Goal: Task Accomplishment & Management: Complete application form

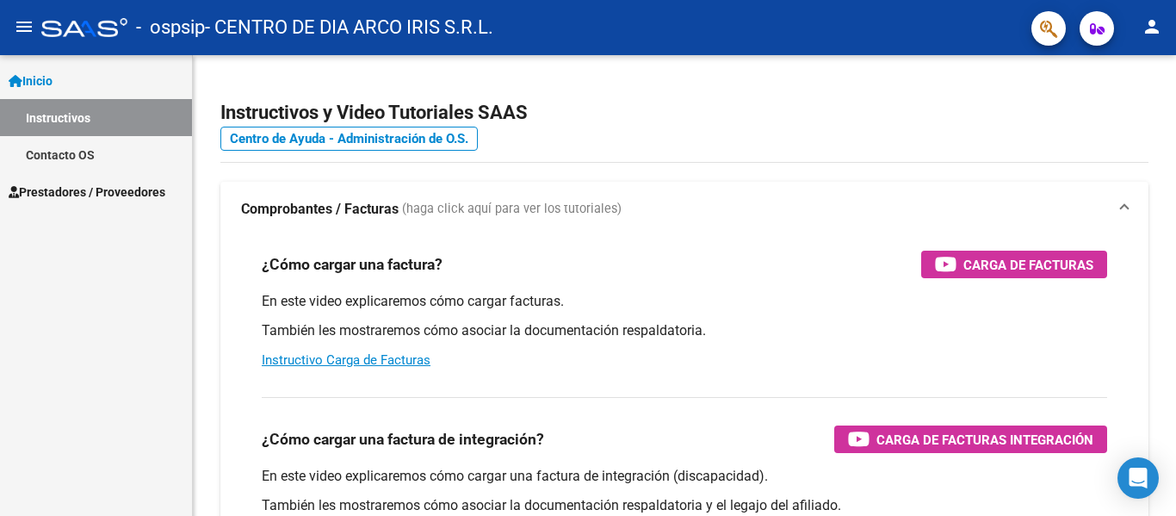
click at [104, 192] on span "Prestadores / Proveedores" at bounding box center [87, 192] width 157 height 19
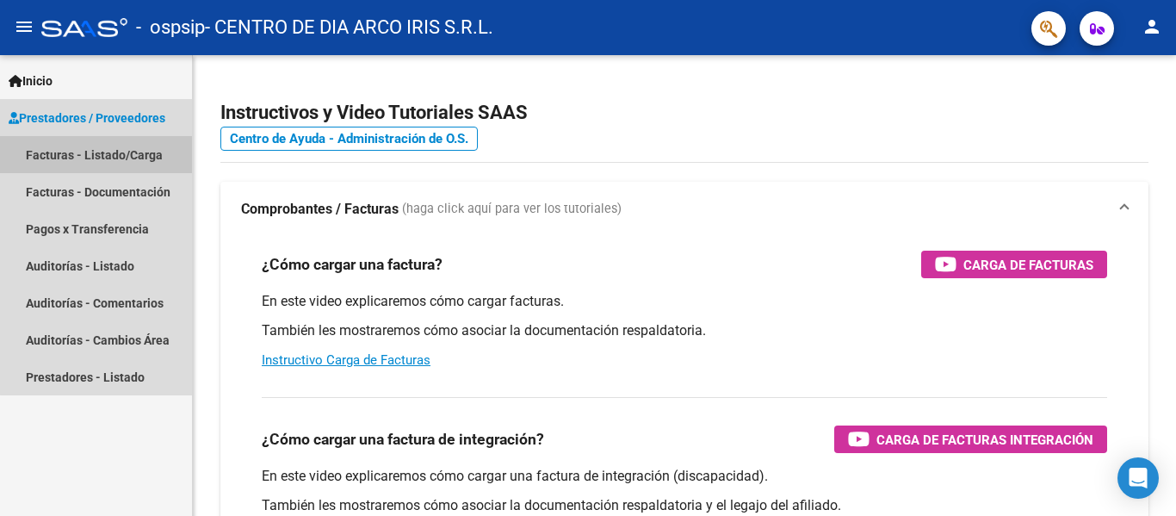
click at [156, 146] on link "Facturas - Listado/Carga" at bounding box center [96, 154] width 192 height 37
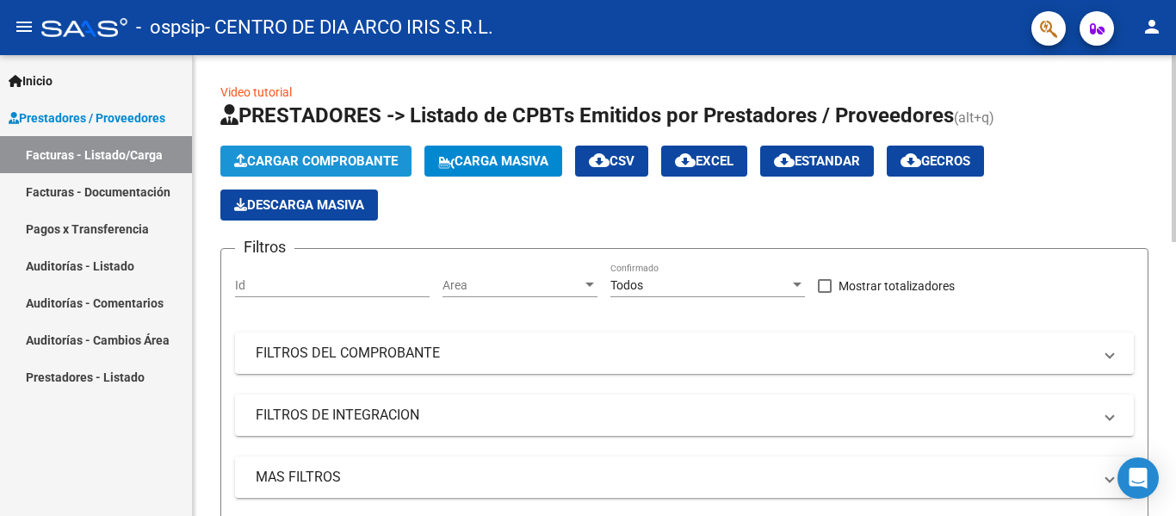
click at [302, 158] on span "Cargar Comprobante" at bounding box center [316, 160] width 164 height 15
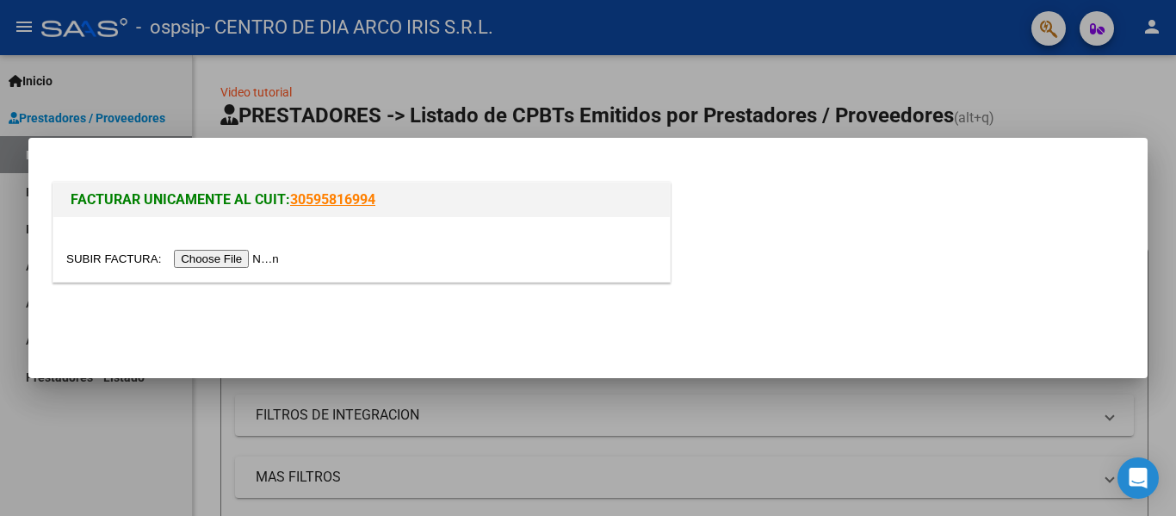
click at [190, 255] on input "file" at bounding box center [175, 259] width 218 height 18
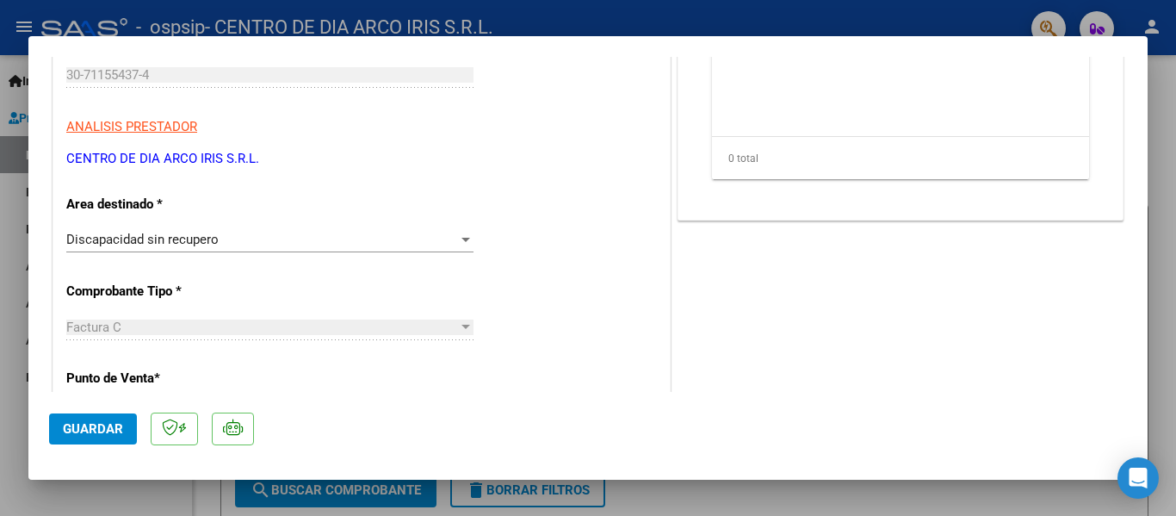
scroll to position [344, 0]
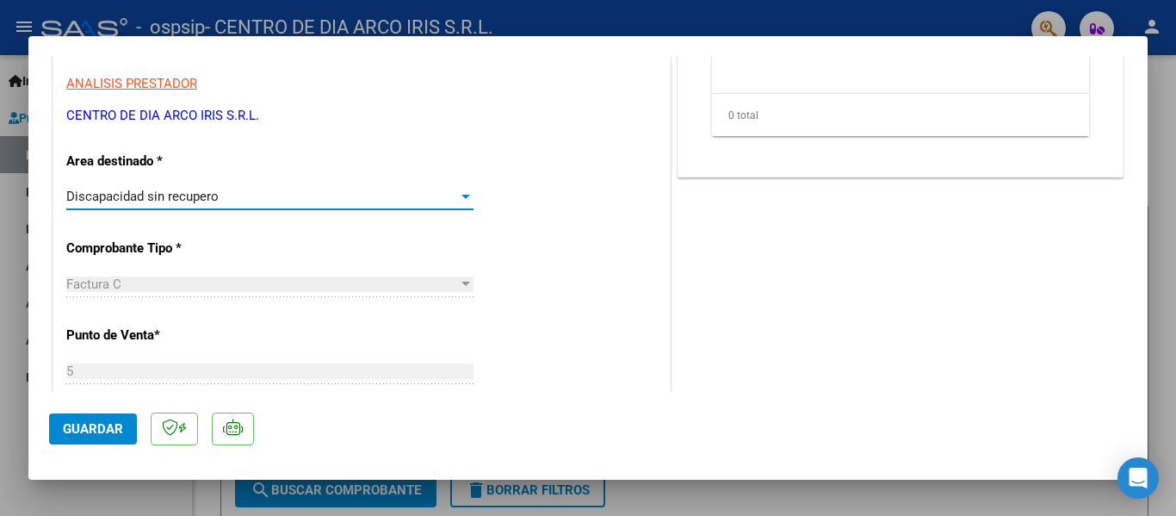
click at [298, 201] on div "Discapacidad sin recupero" at bounding box center [262, 196] width 392 height 15
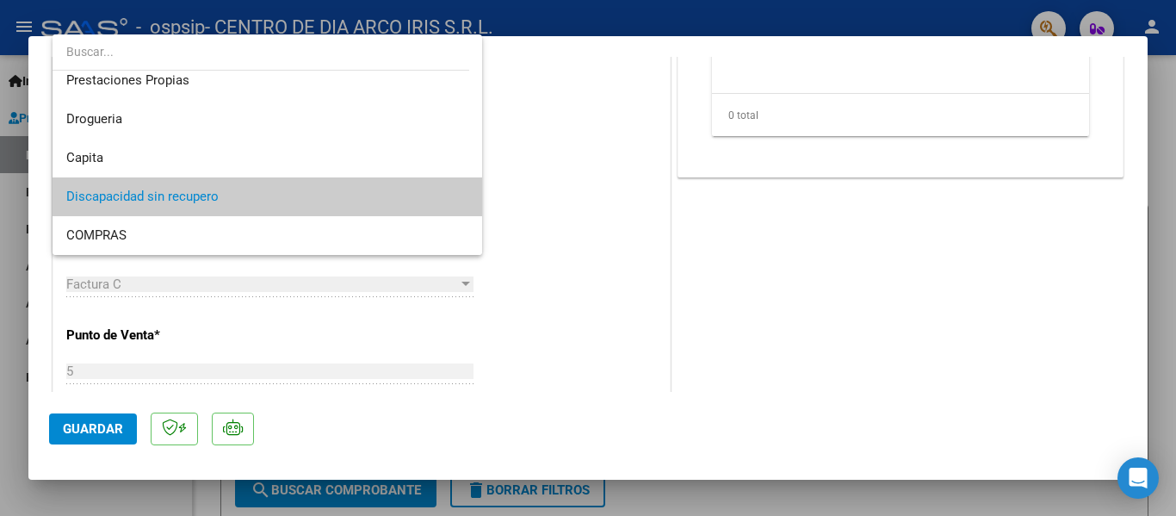
scroll to position [0, 0]
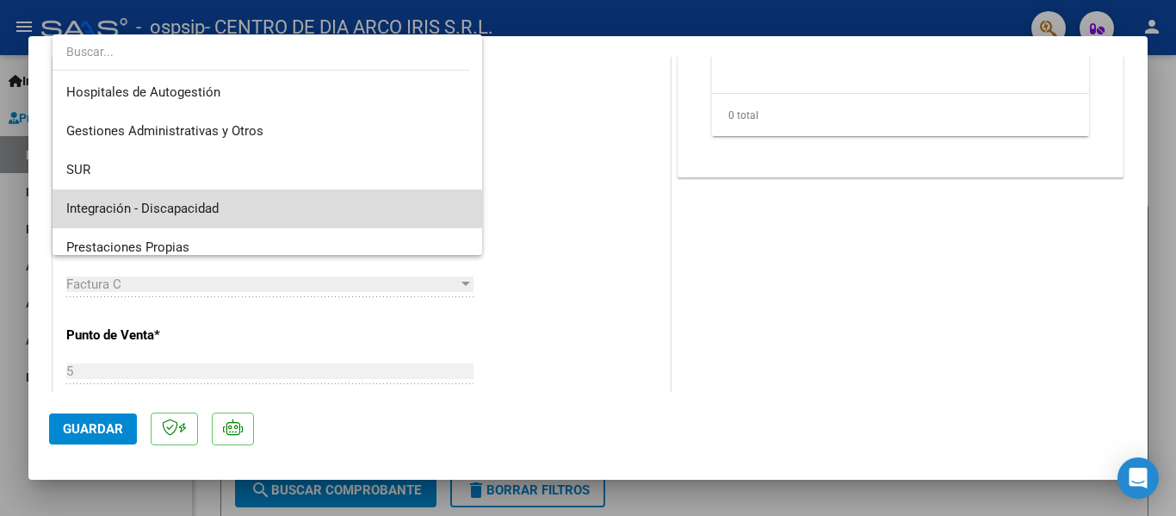
click at [274, 211] on span "Integración - Discapacidad" at bounding box center [267, 208] width 402 height 39
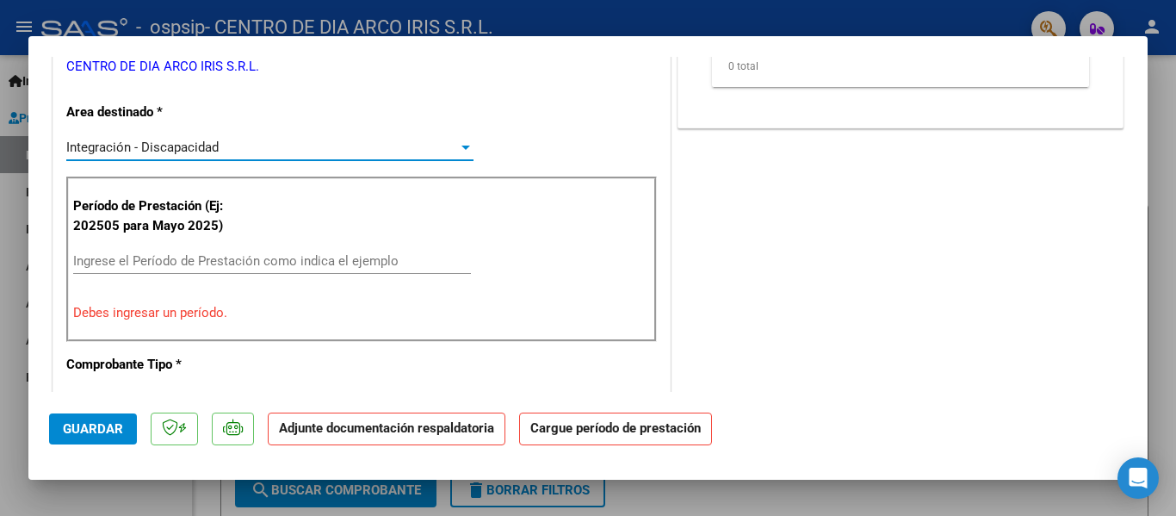
scroll to position [430, 0]
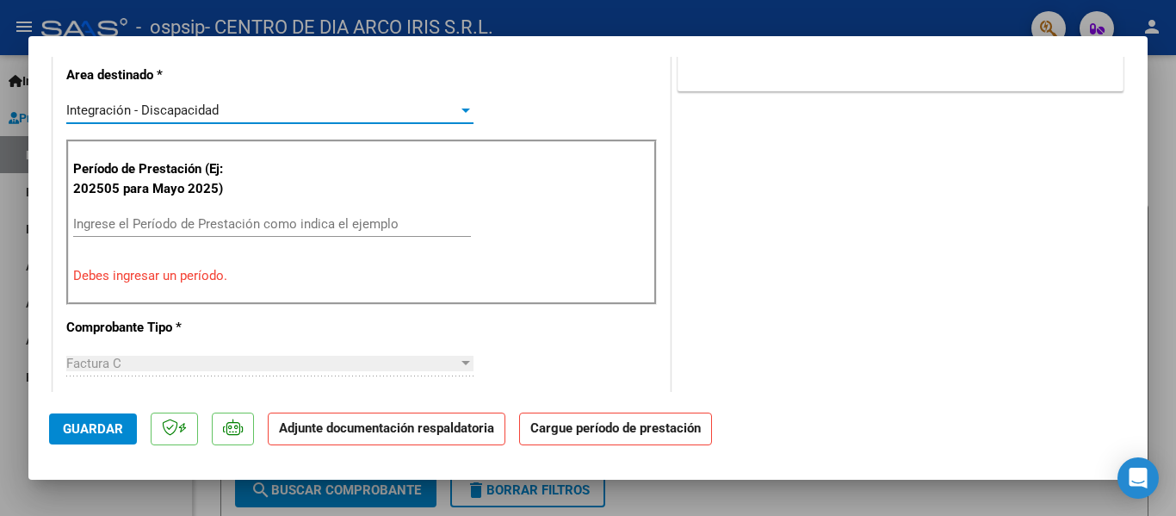
click at [246, 228] on input "Ingrese el Período de Prestación como indica el ejemplo" at bounding box center [272, 223] width 398 height 15
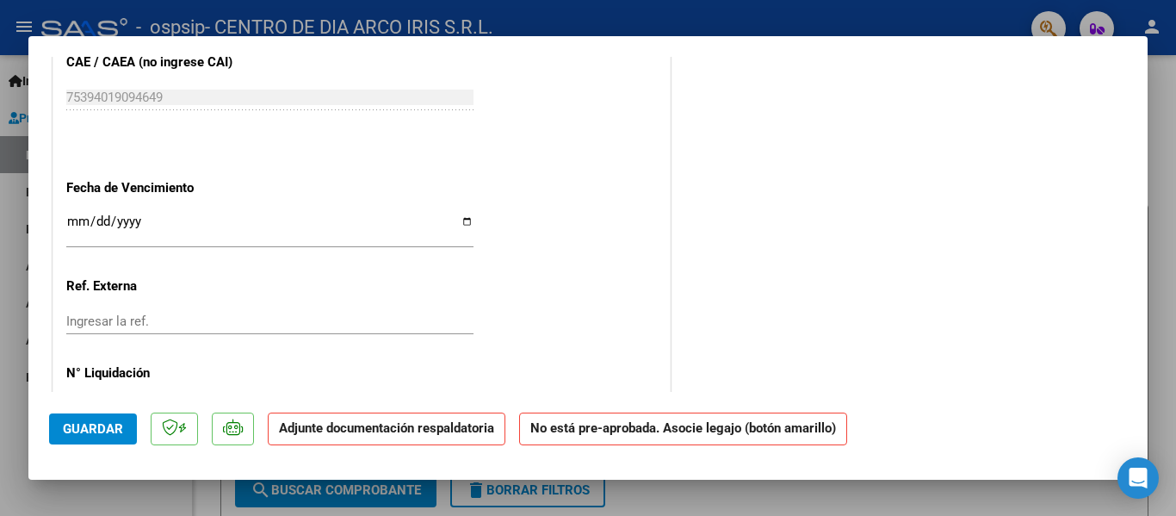
scroll to position [1119, 0]
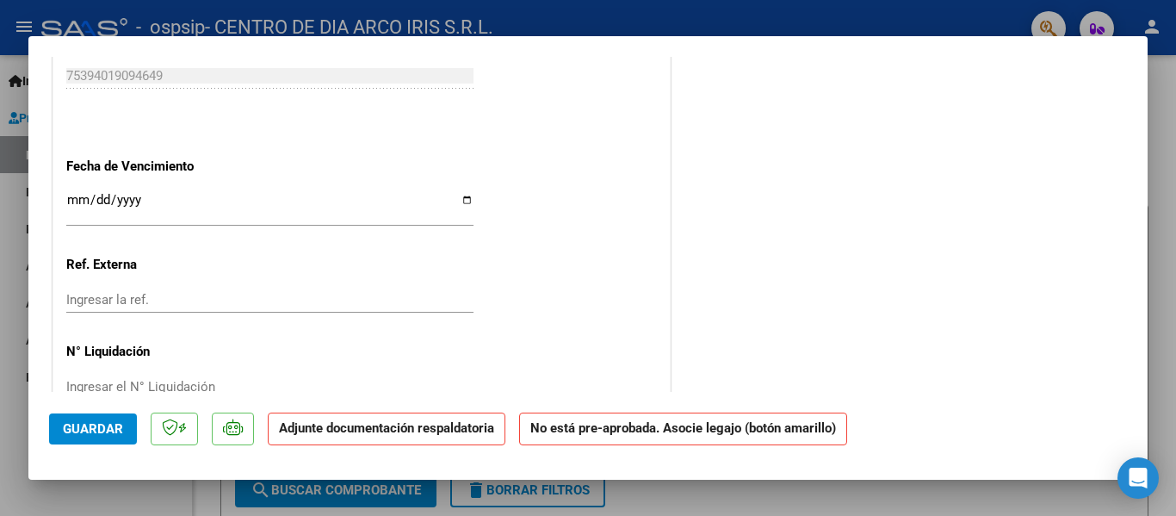
type input "202509"
click at [244, 216] on input "Ingresar la fecha" at bounding box center [269, 207] width 407 height 28
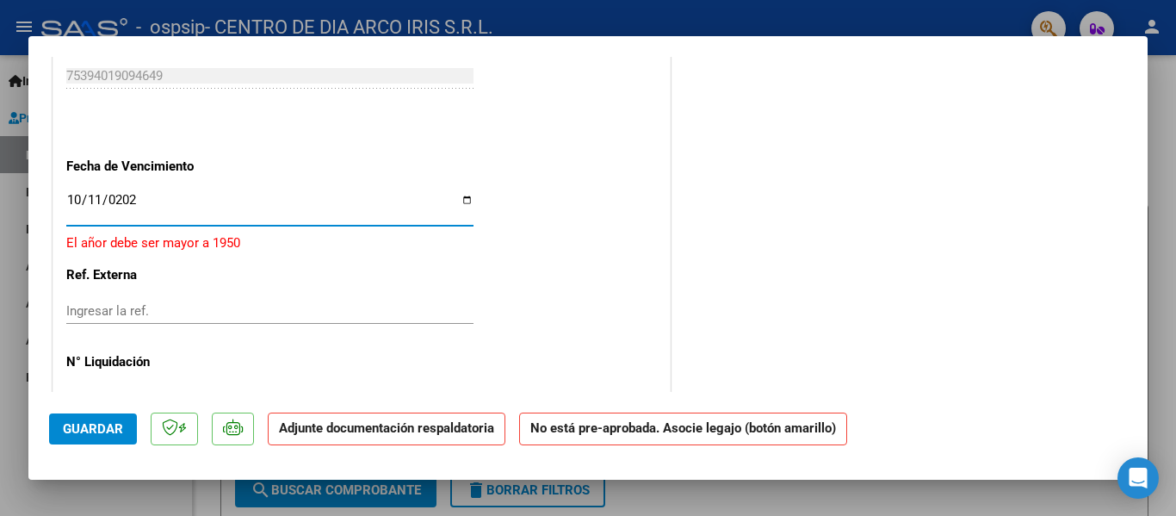
type input "[DATE]"
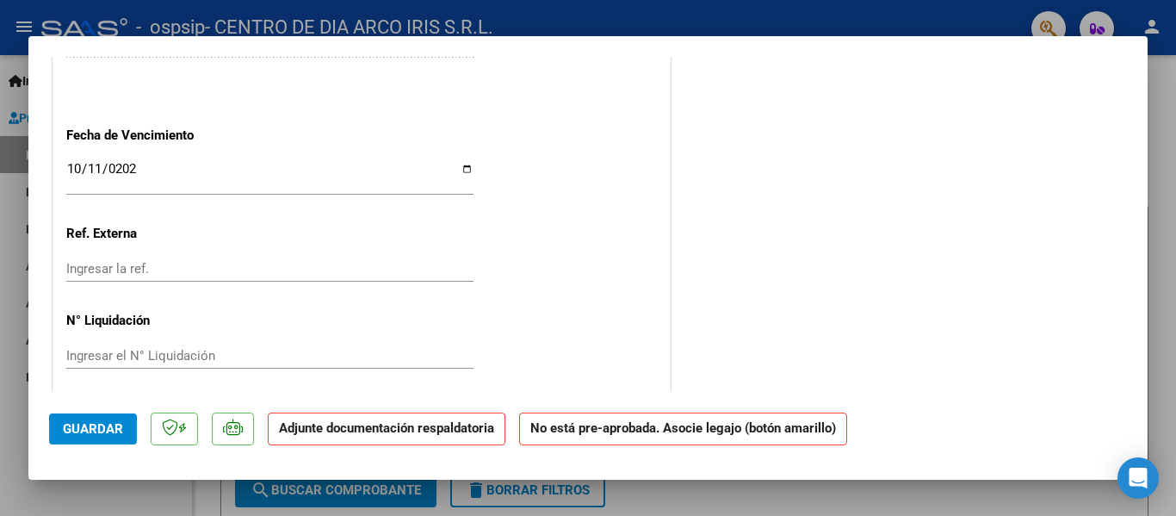
scroll to position [1161, 0]
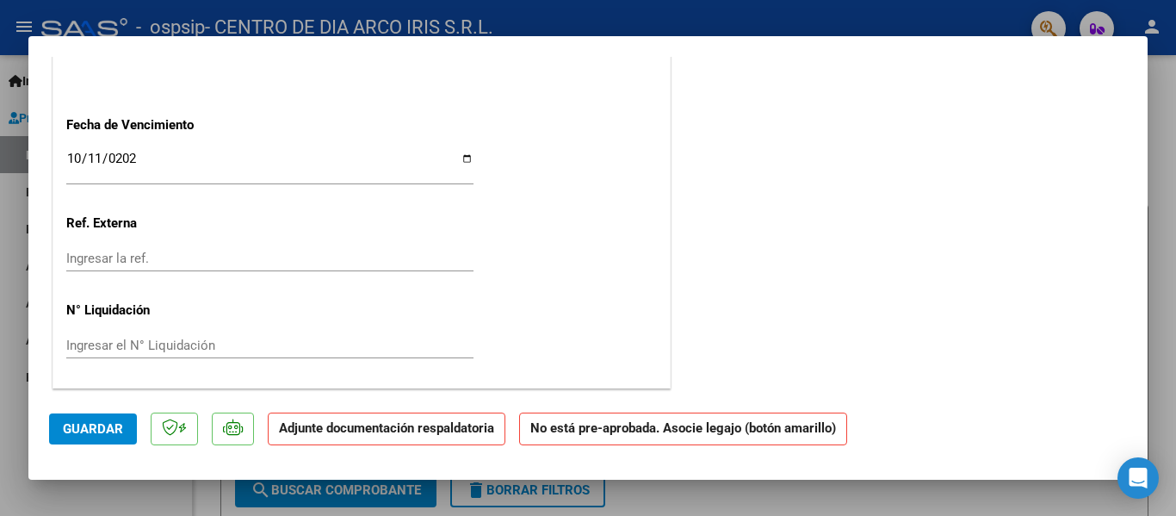
click at [125, 432] on button "Guardar" at bounding box center [93, 428] width 88 height 31
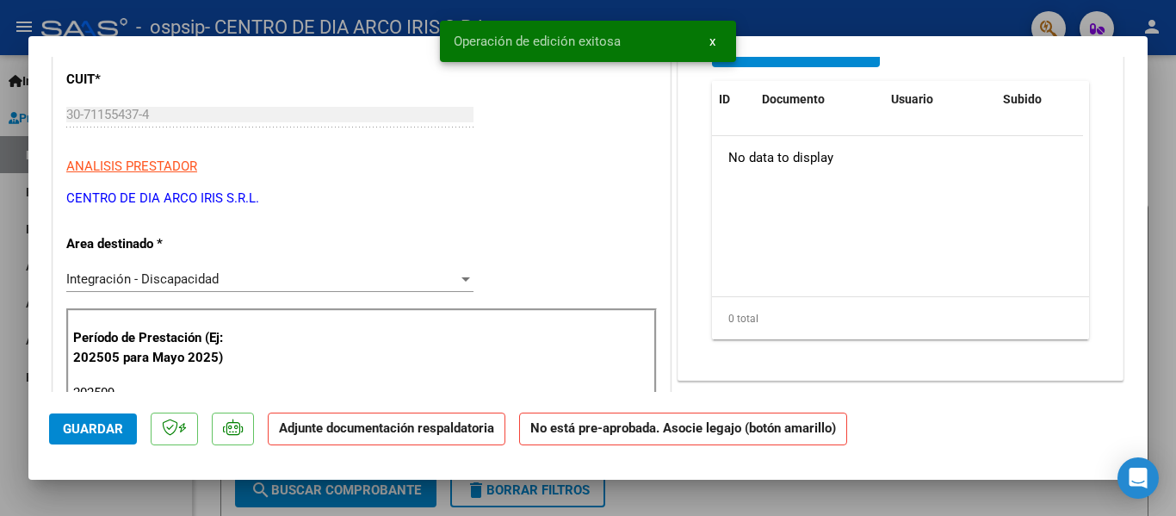
scroll to position [0, 0]
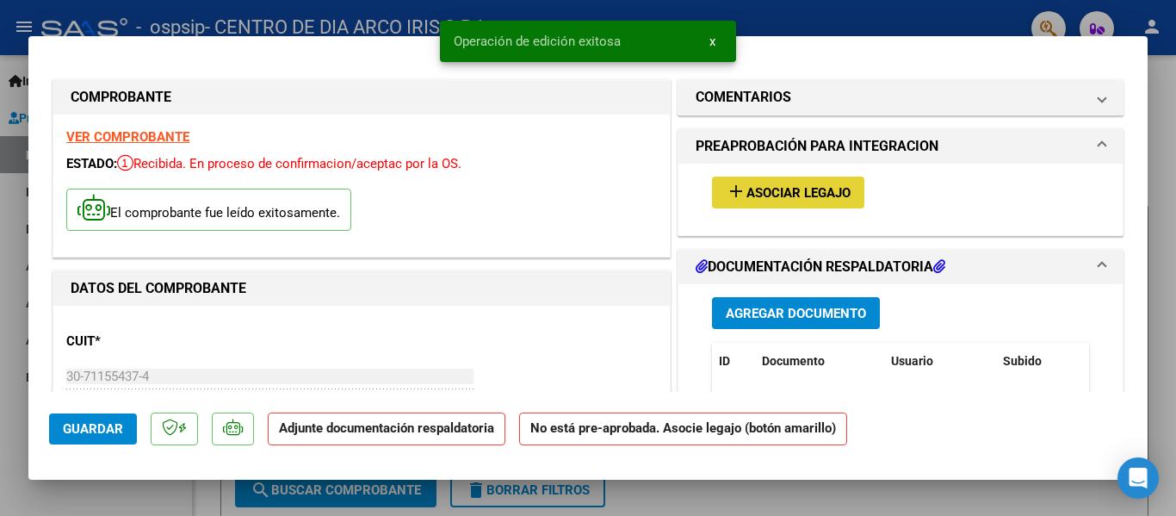
click at [770, 195] on span "Asociar Legajo" at bounding box center [798, 192] width 104 height 15
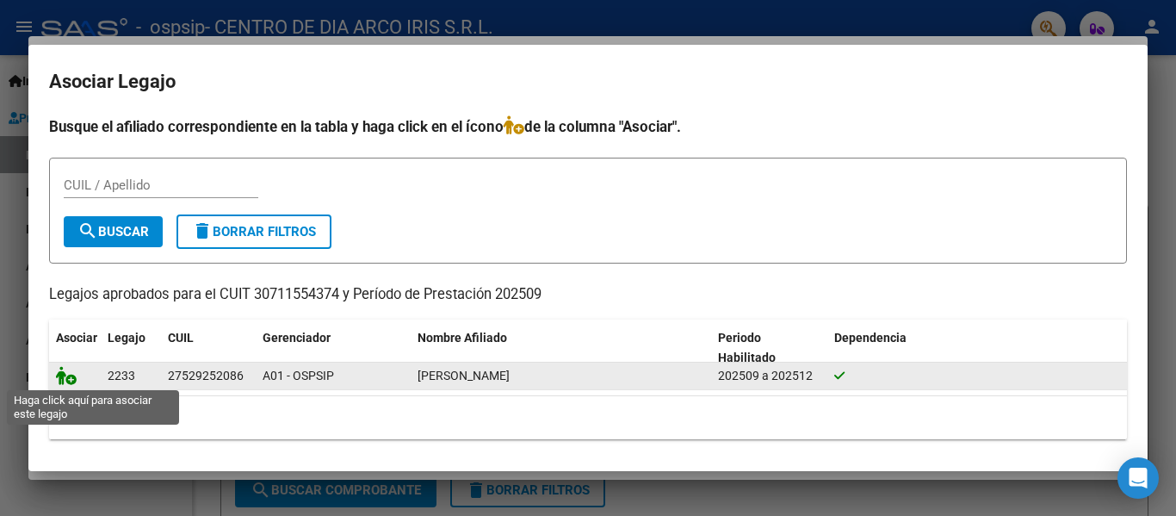
click at [65, 382] on icon at bounding box center [66, 375] width 21 height 19
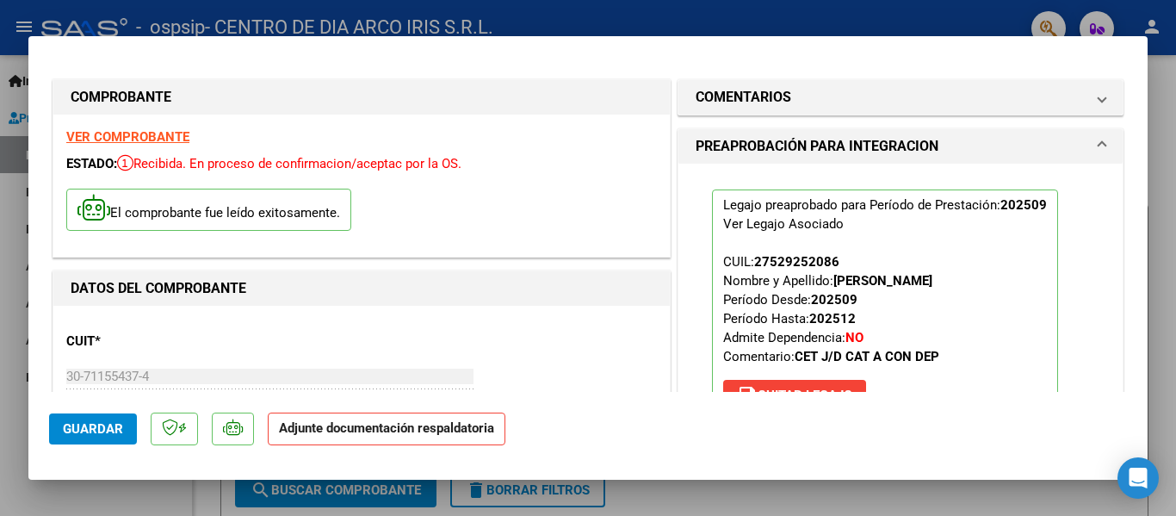
scroll to position [430, 0]
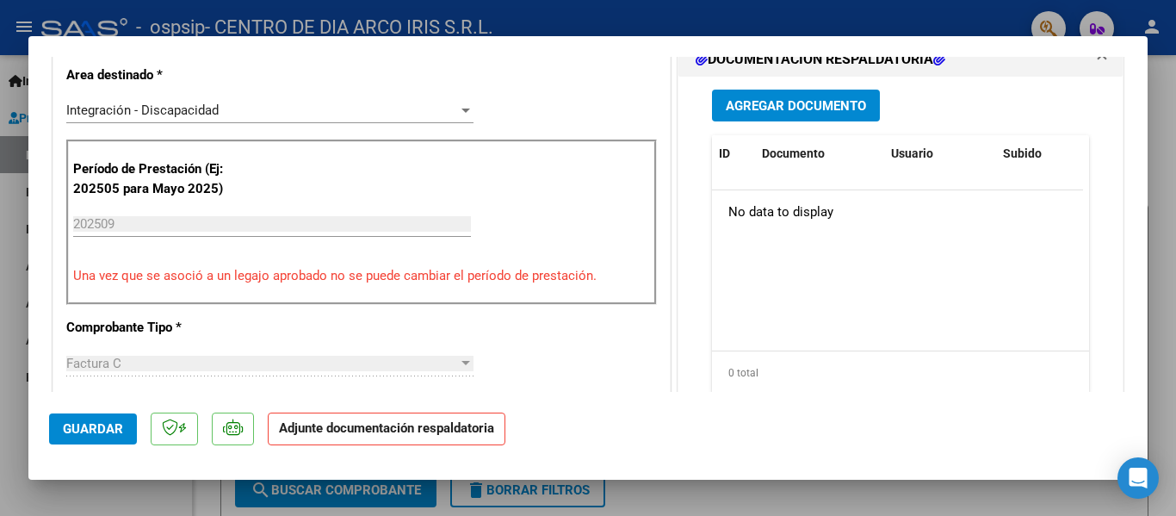
click at [839, 114] on span "Agregar Documento" at bounding box center [796, 105] width 140 height 15
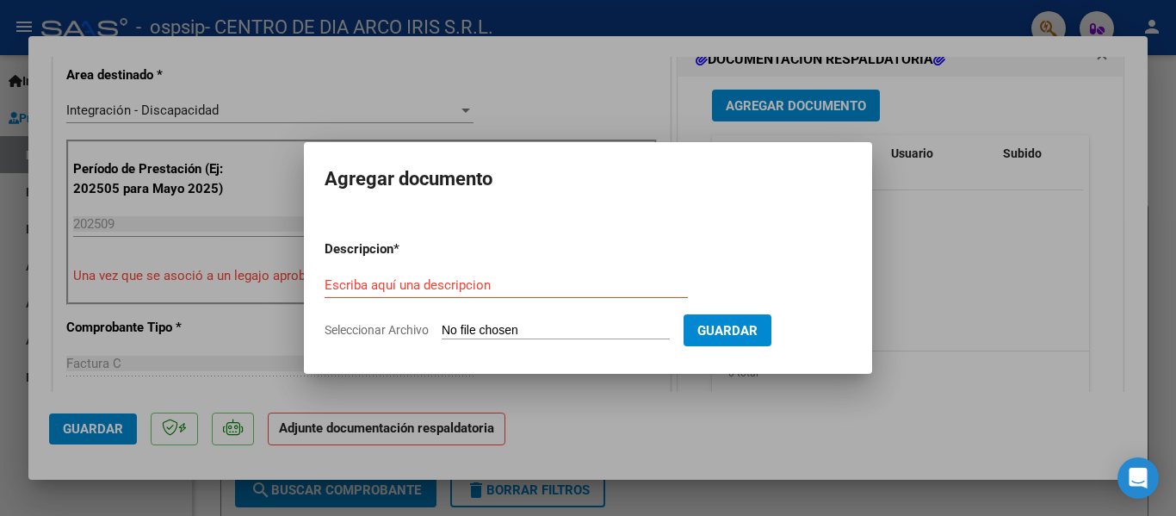
click at [450, 269] on form "Descripcion * Escriba aquí una descripcion Seleccionar Archivo Guardar" at bounding box center [588, 289] width 527 height 126
click at [456, 288] on input "Escriba aquí una descripcion" at bounding box center [506, 284] width 363 height 15
type input "Factura"
click at [384, 333] on span "Seleccionar Archivo" at bounding box center [377, 330] width 104 height 14
click at [442, 333] on input "Seleccionar Archivo" at bounding box center [556, 331] width 228 height 16
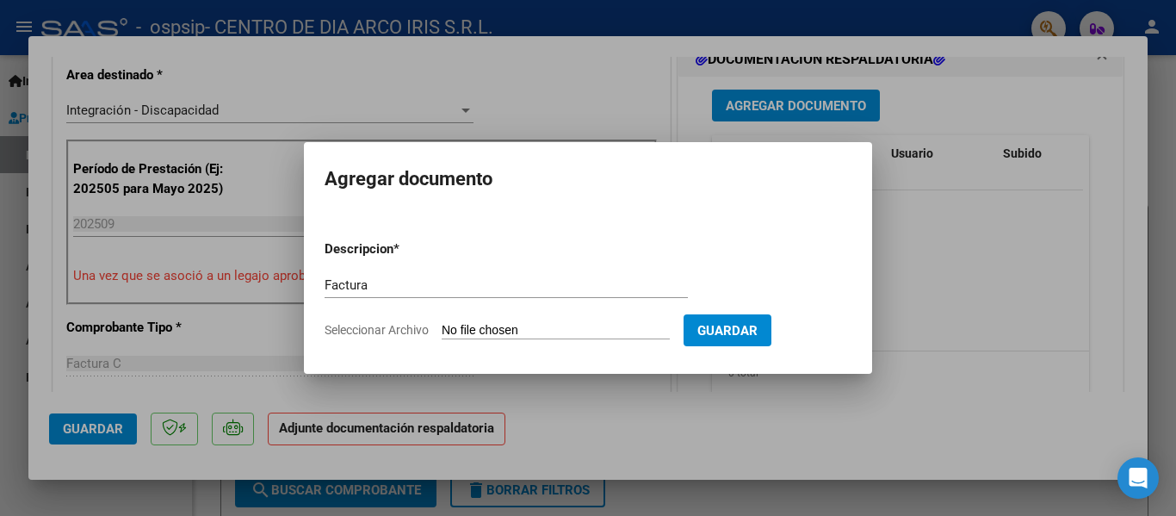
type input "C:\fakepath\[PERSON_NAME] Factura 09-2025.pdf"
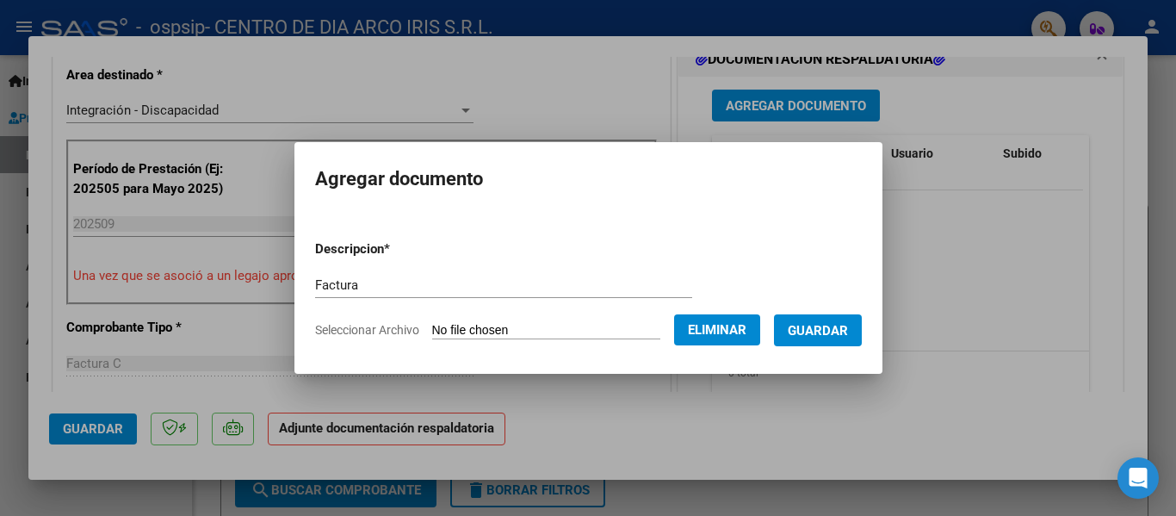
click at [836, 333] on span "Guardar" at bounding box center [818, 330] width 60 height 15
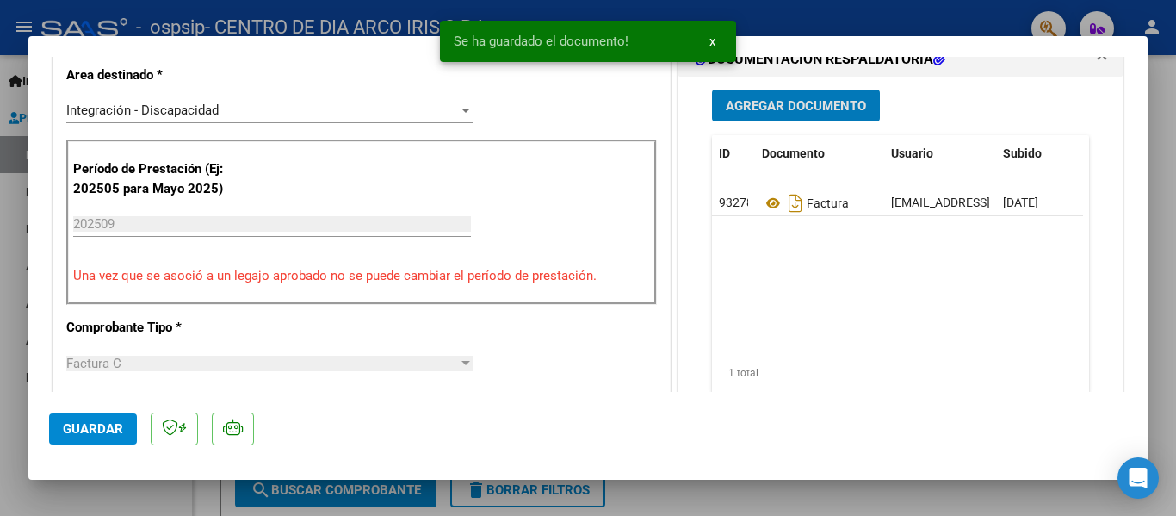
click at [857, 125] on div "Agregar Documento ID Documento Usuario Subido Acción 93278 Factura [EMAIL_ADDRE…" at bounding box center [900, 249] width 403 height 344
click at [845, 107] on span "Agregar Documento" at bounding box center [796, 105] width 140 height 15
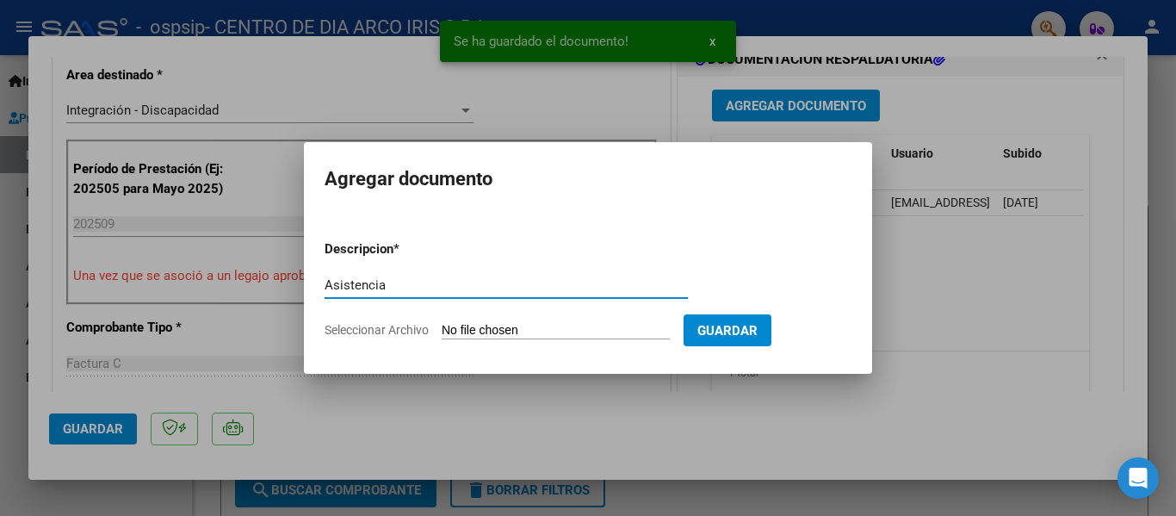
type input "Asistencia"
click at [405, 343] on form "Descripcion * Asistencia Escriba aquí una descripcion Seleccionar Archivo Guard…" at bounding box center [588, 289] width 527 height 126
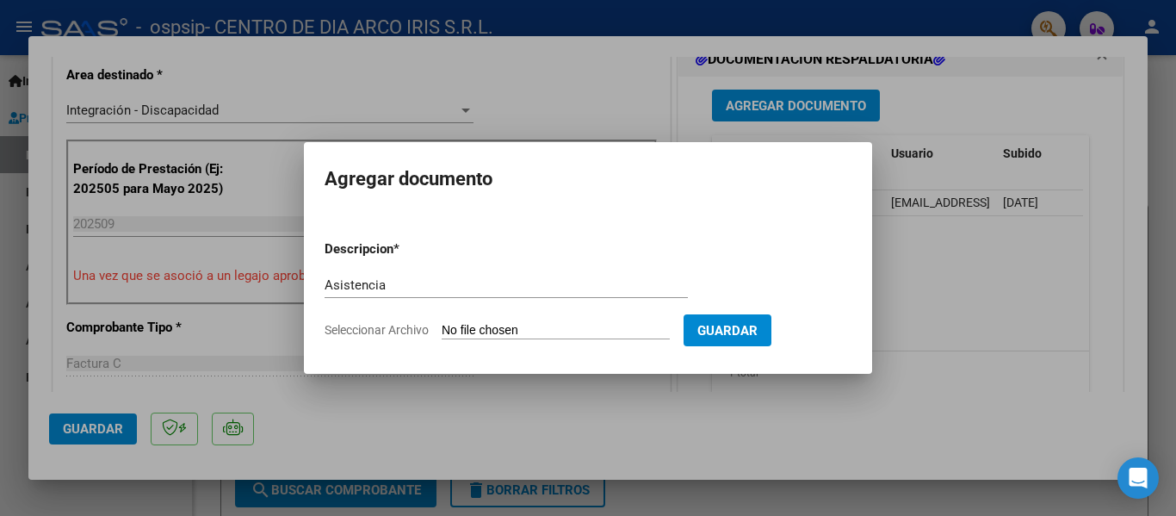
click at [405, 326] on span "Seleccionar Archivo" at bounding box center [377, 330] width 104 height 14
click at [442, 326] on input "Seleccionar Archivo" at bounding box center [556, 331] width 228 height 16
type input "C:\fakepath\[PERSON_NAME] asistencia septiembre.pdf"
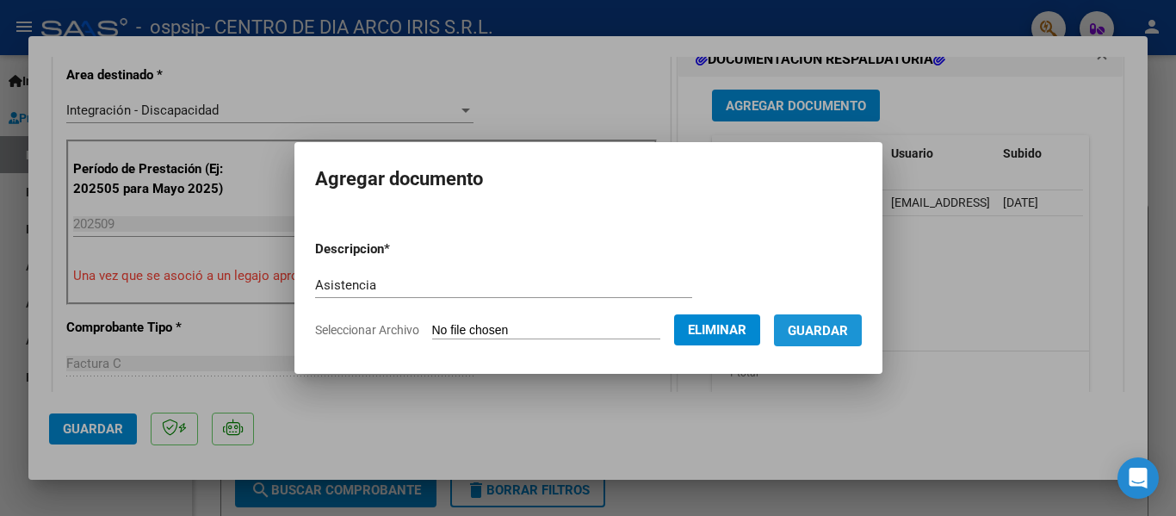
click at [862, 330] on button "Guardar" at bounding box center [818, 330] width 88 height 32
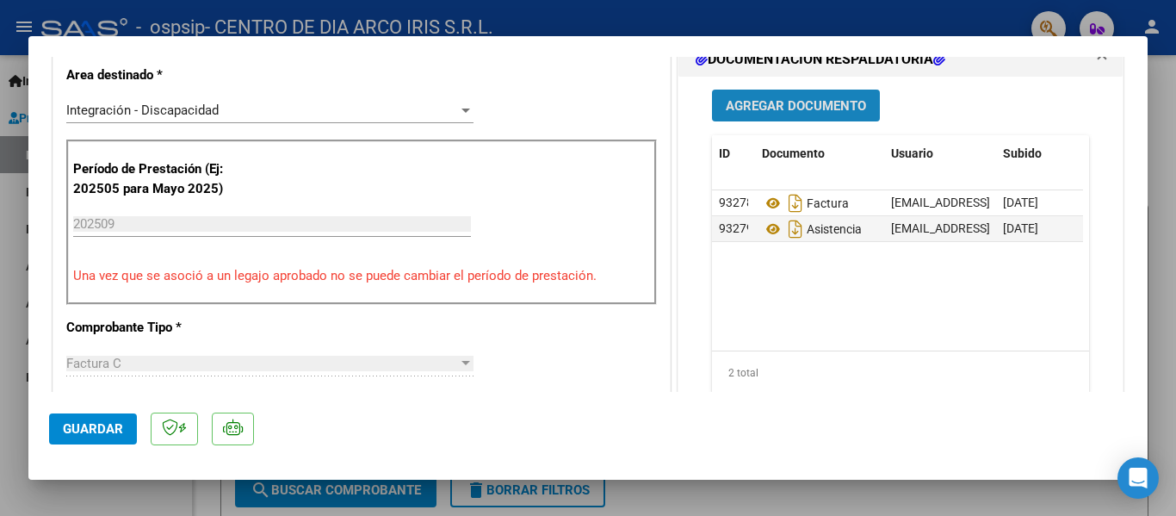
click at [814, 108] on span "Agregar Documento" at bounding box center [796, 105] width 140 height 15
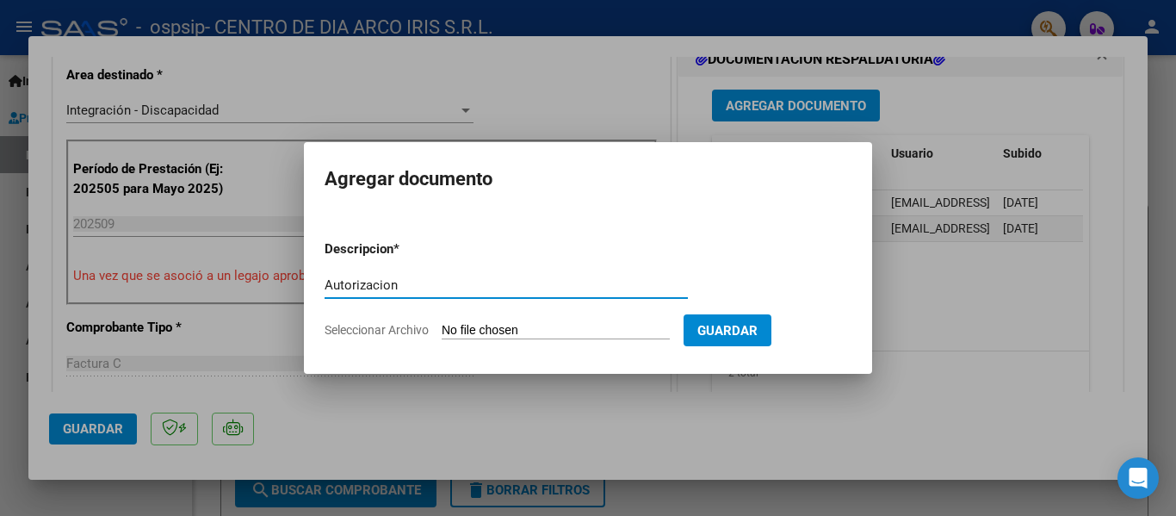
type input "Autorizacion"
click at [361, 323] on span "Seleccionar Archivo" at bounding box center [377, 330] width 104 height 14
click at [442, 323] on input "Seleccionar Archivo" at bounding box center [556, 331] width 228 height 16
type input "C:\fakepath\[PERSON_NAME] CET [PERSON_NAME] CON DEP CAT A AUTORIZACION 2025 SEG…"
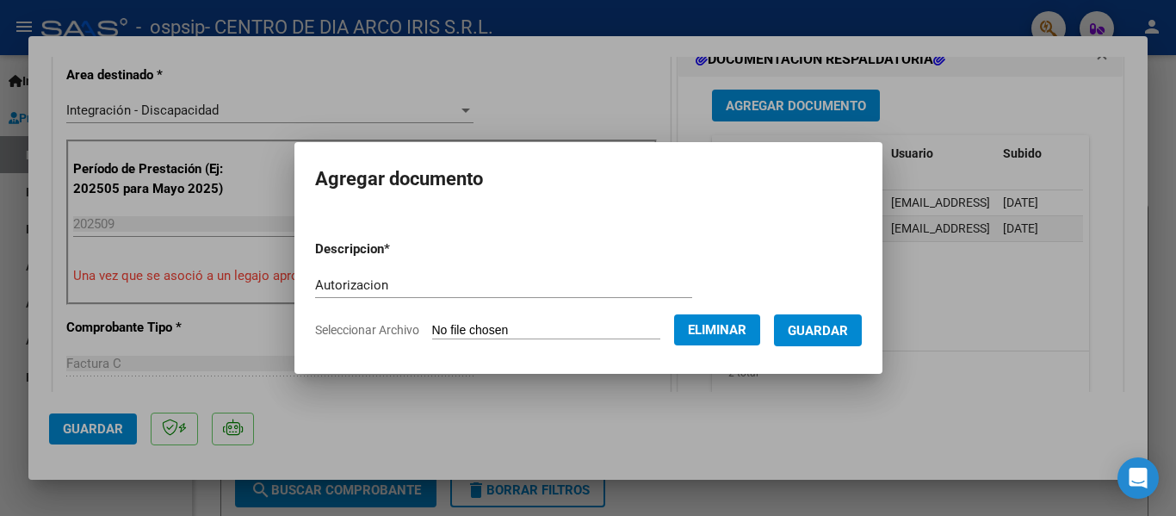
click at [837, 333] on span "Guardar" at bounding box center [818, 330] width 60 height 15
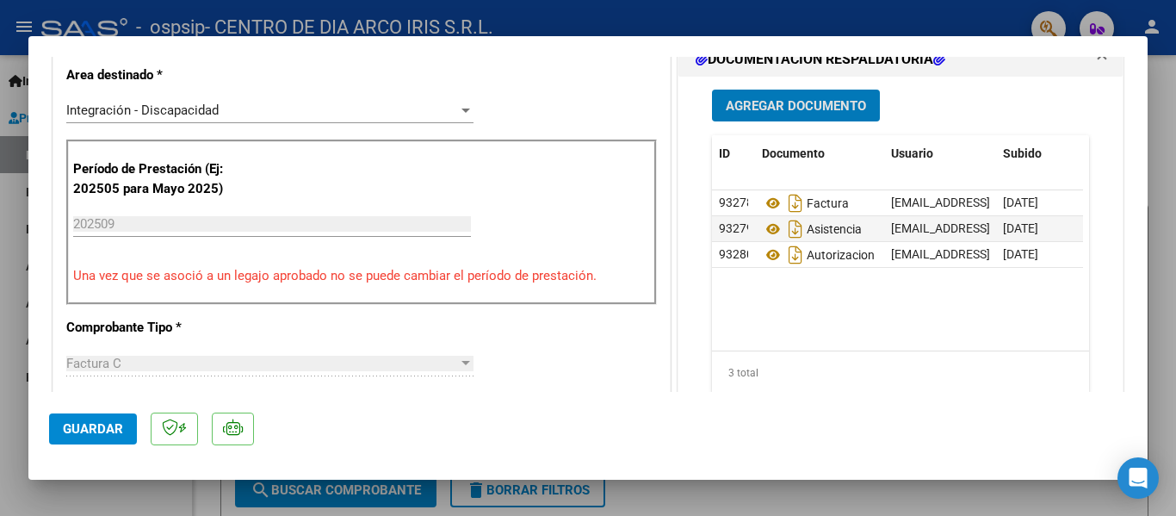
click at [792, 105] on span "Agregar Documento" at bounding box center [796, 105] width 140 height 15
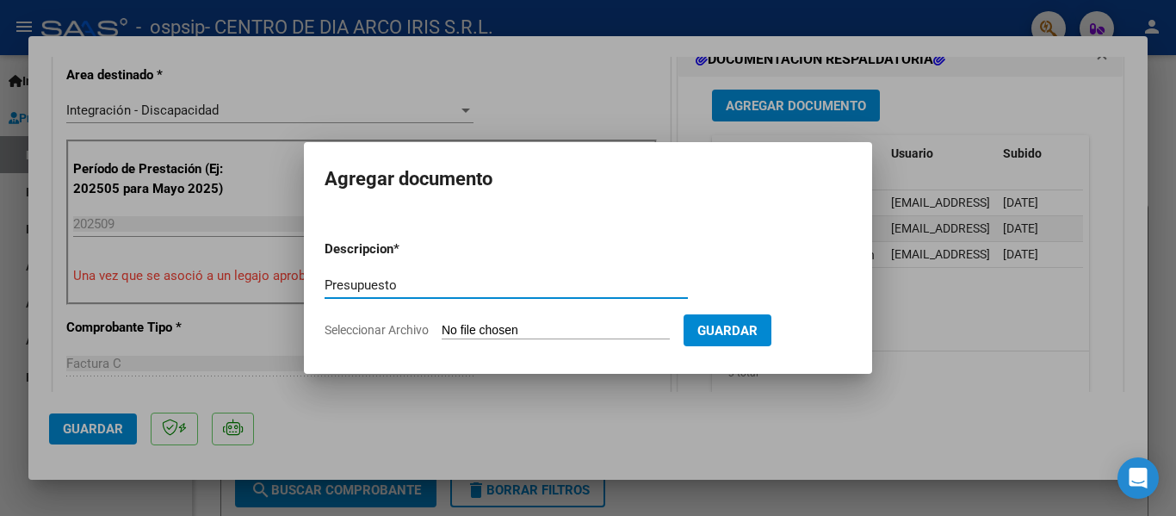
type input "Presupuesto"
click at [400, 331] on span "Seleccionar Archivo" at bounding box center [377, 330] width 104 height 14
click at [442, 331] on input "Seleccionar Archivo" at bounding box center [556, 331] width 228 height 16
type input "C:\fakepath\Modelo de Presupuesto 2025 Sarai .pdf"
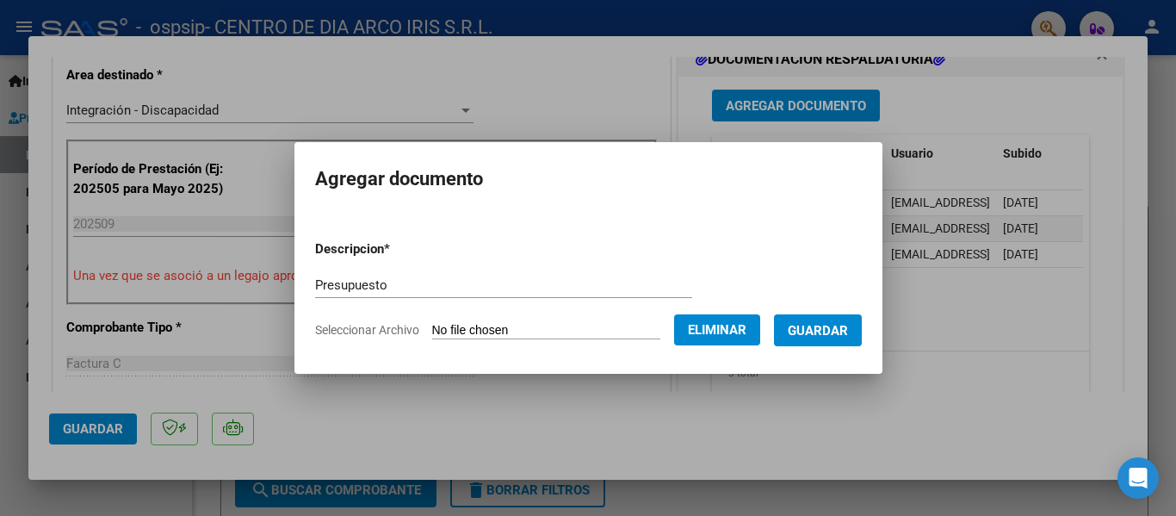
click at [859, 343] on button "Guardar" at bounding box center [818, 330] width 88 height 32
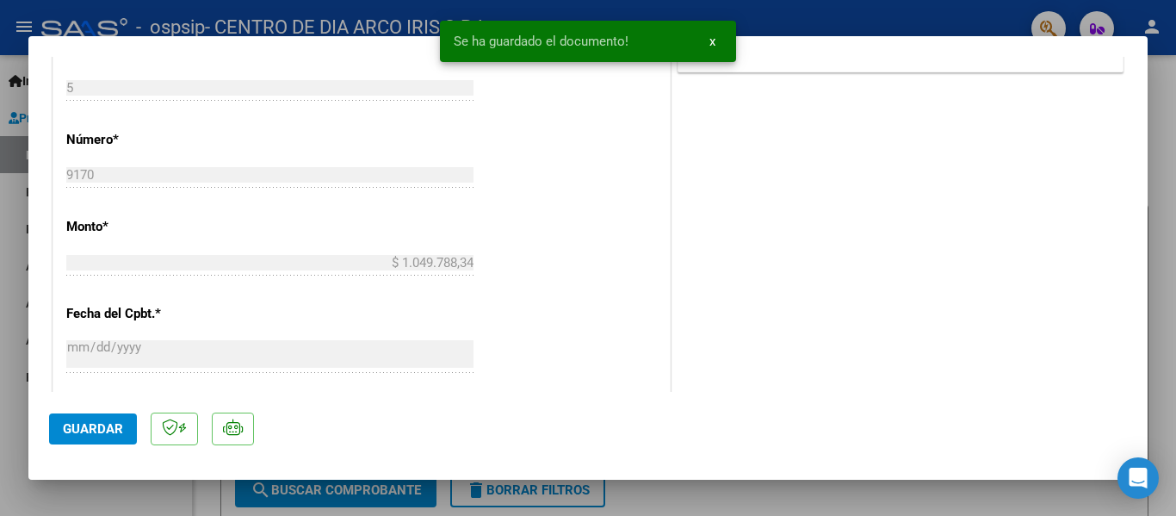
scroll to position [947, 0]
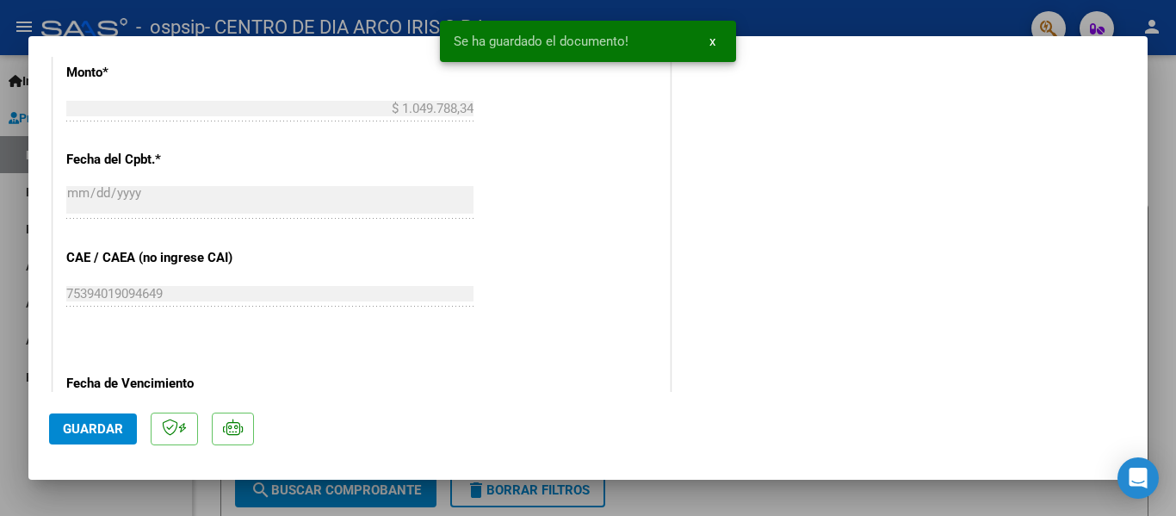
click at [73, 418] on button "Guardar" at bounding box center [93, 428] width 88 height 31
click at [709, 46] on span "x" at bounding box center [712, 41] width 6 height 15
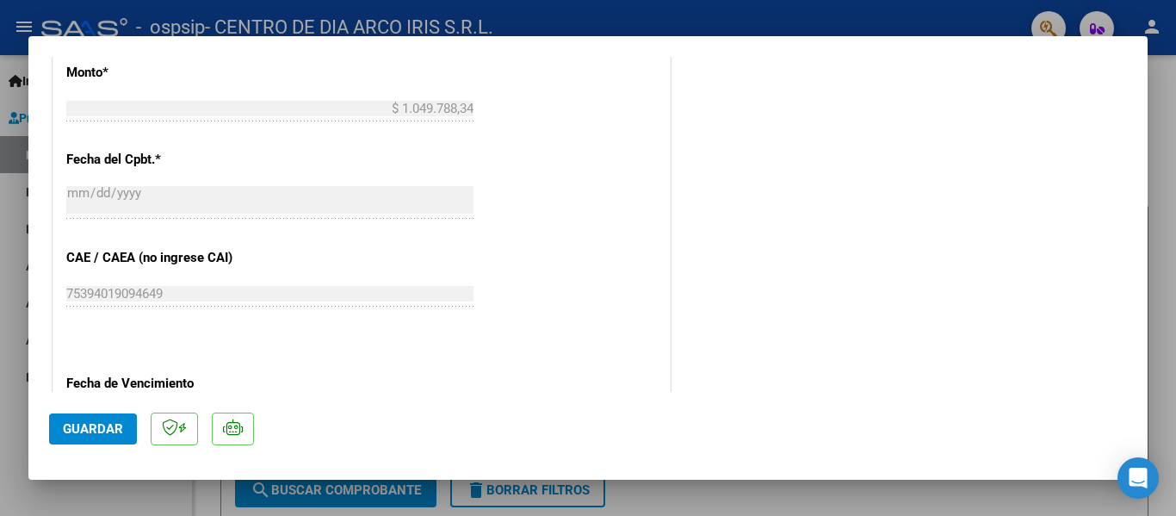
click at [683, 46] on mat-dialog-container "COMPROBANTE VER COMPROBANTE ESTADO: Recibida. En proceso de confirmacion/acepta…" at bounding box center [587, 258] width 1119 height 444
click at [684, 30] on div at bounding box center [588, 258] width 1176 height 516
type input "$ 0,00"
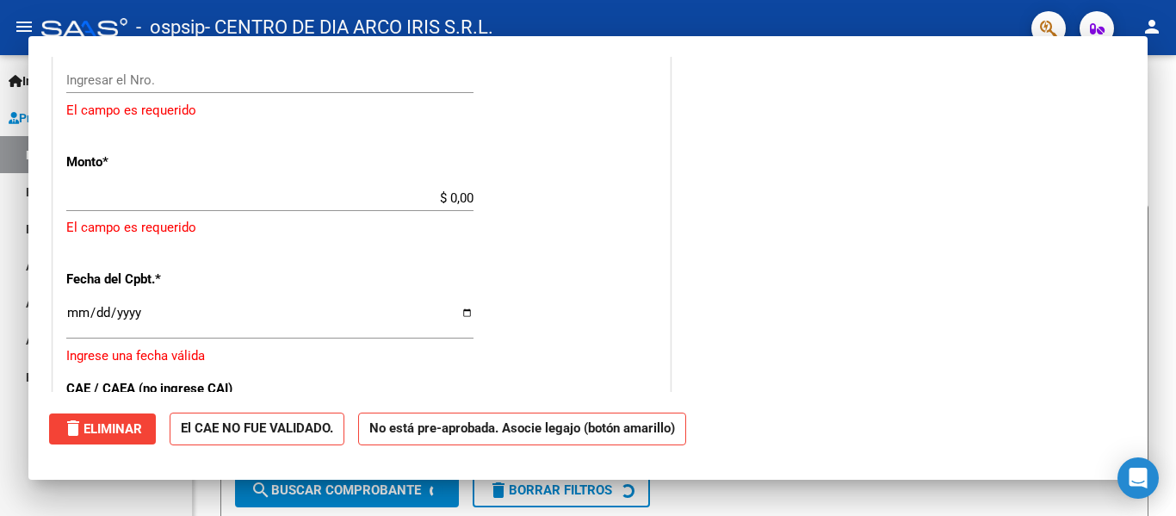
scroll to position [1037, 0]
